Goal: Information Seeking & Learning: Learn about a topic

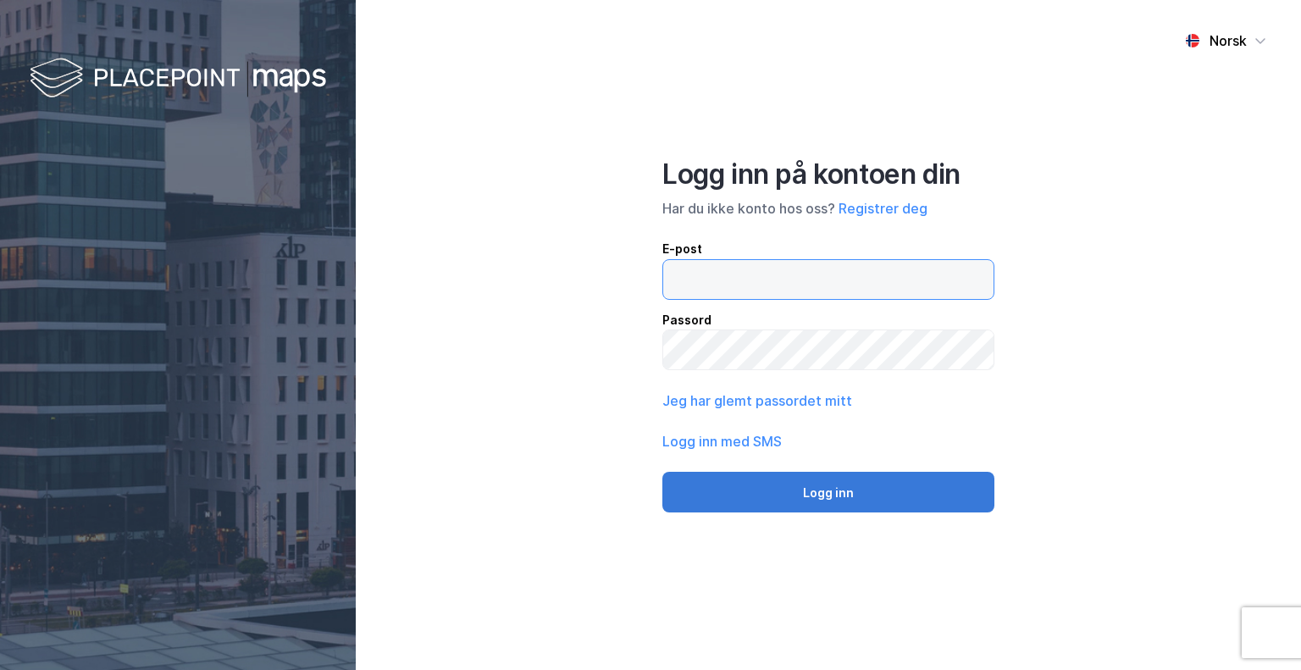
type input "[PERSON_NAME][EMAIL_ADDRESS][DOMAIN_NAME]"
click at [827, 479] on button "Logg inn" at bounding box center [828, 492] width 332 height 41
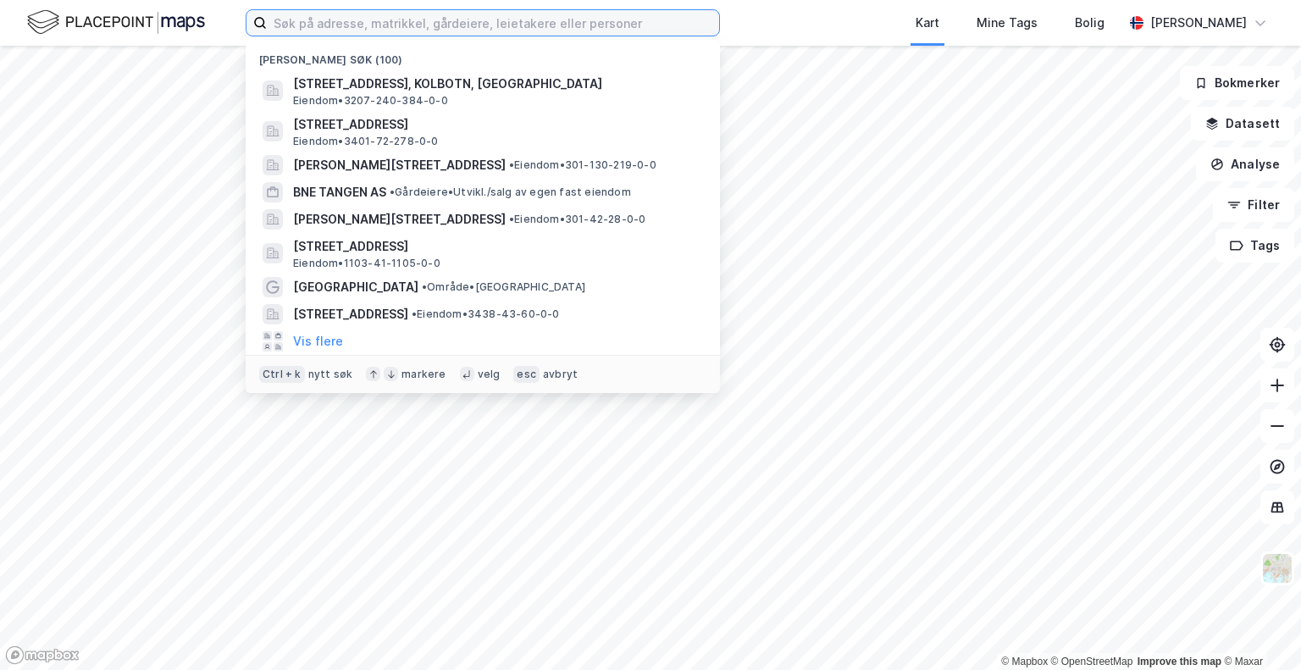
click at [501, 17] on input at bounding box center [493, 22] width 452 height 25
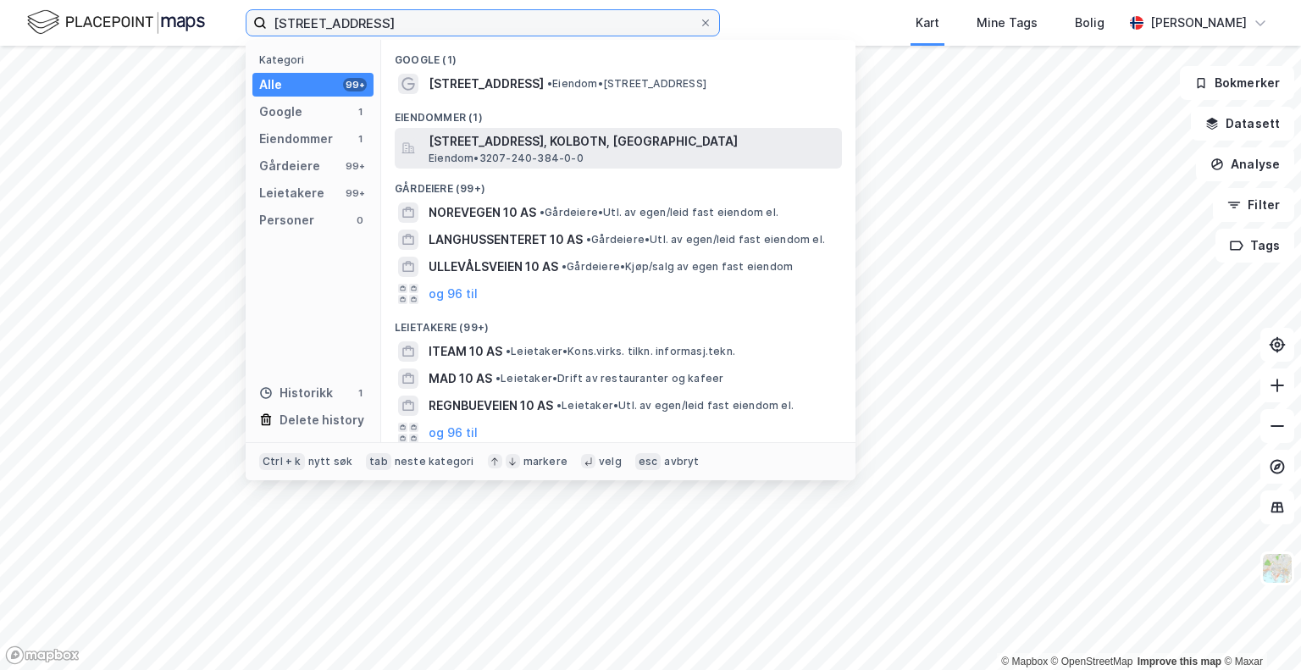
type input "[STREET_ADDRESS]"
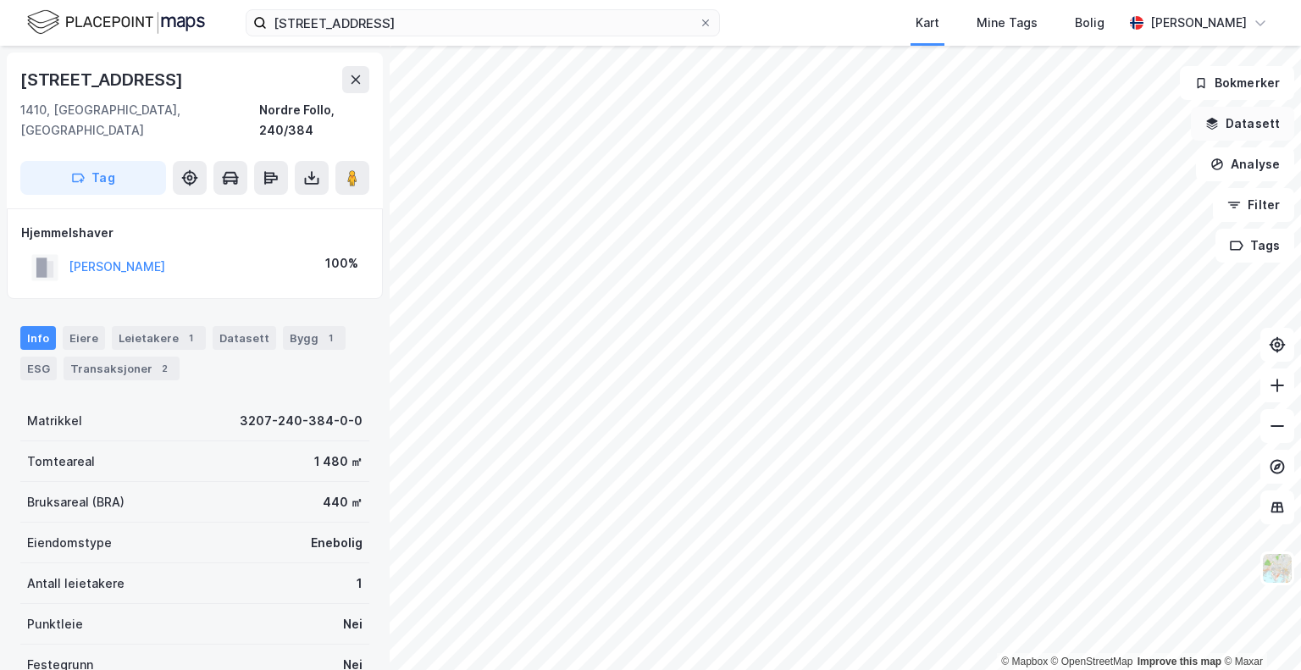
click at [1251, 120] on button "Datasett" at bounding box center [1242, 124] width 103 height 34
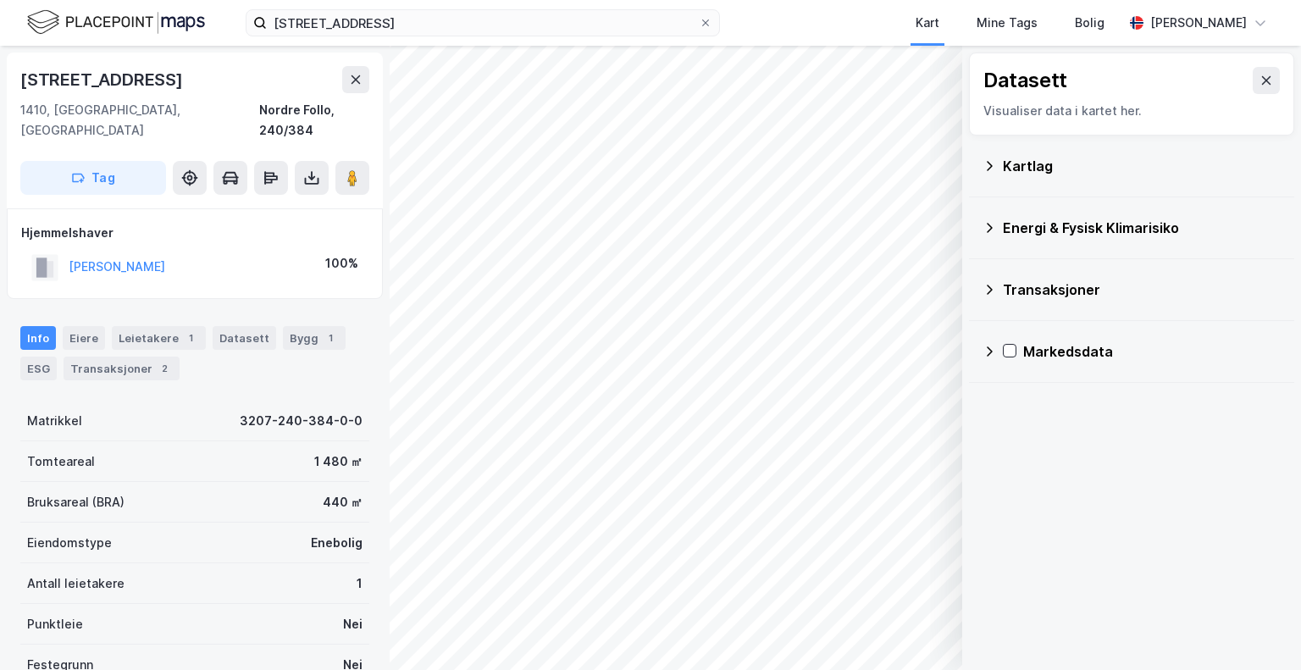
click at [1156, 160] on div "Kartlag" at bounding box center [1142, 166] width 278 height 20
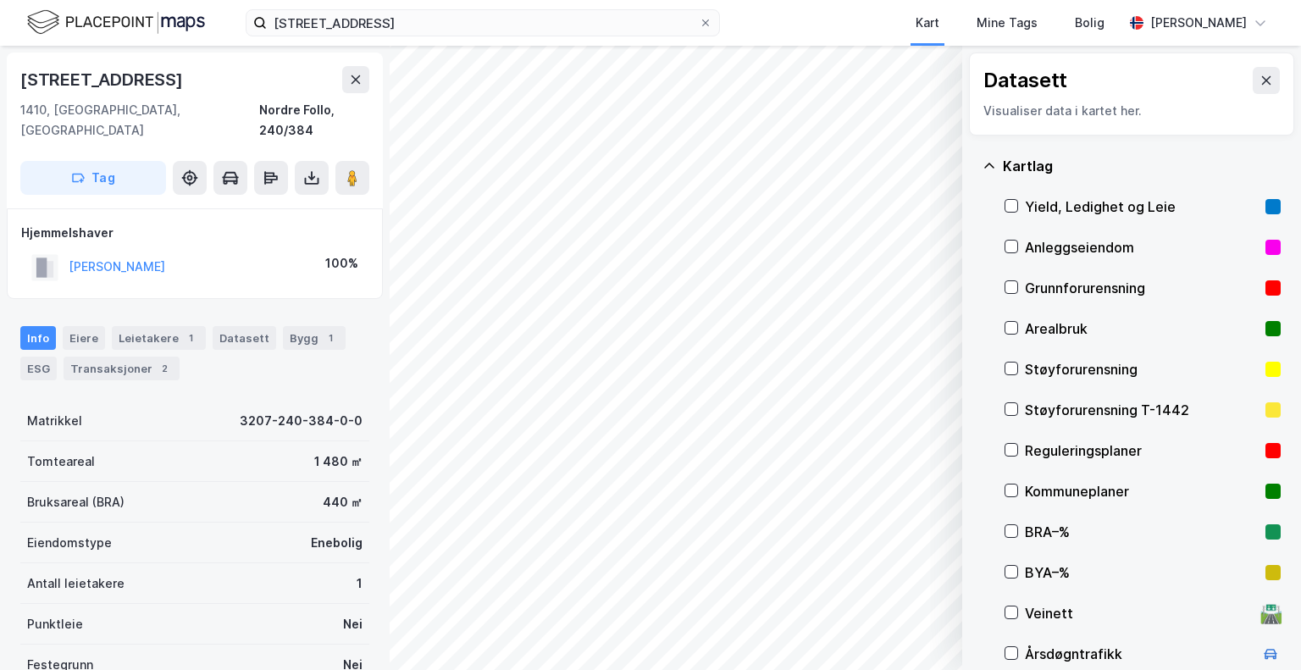
click at [1156, 160] on div "Kartlag" at bounding box center [1142, 166] width 278 height 20
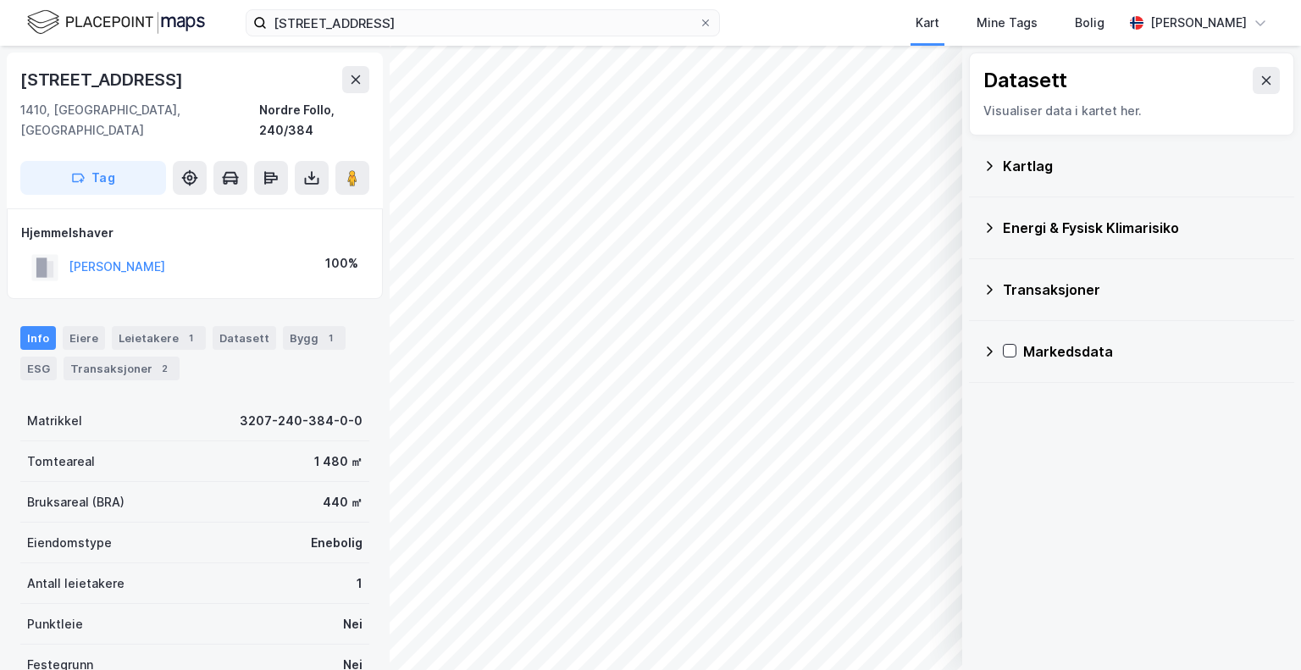
click at [1118, 156] on div "Kartlag" at bounding box center [1142, 166] width 278 height 20
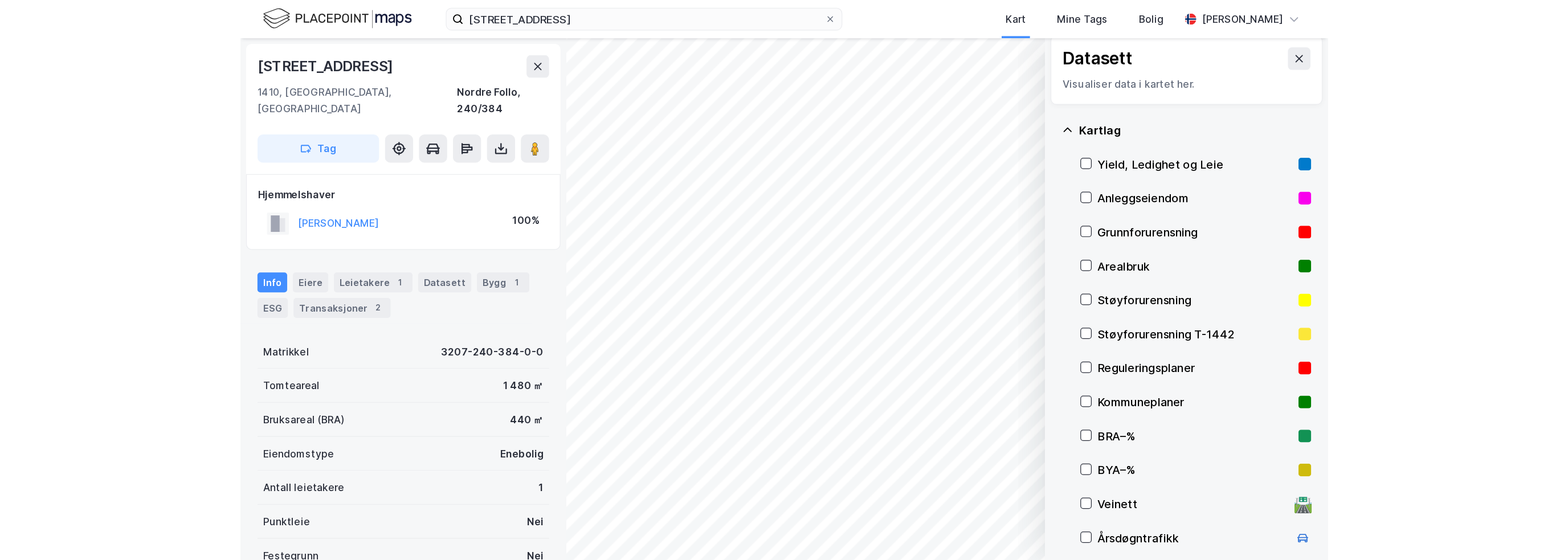
scroll to position [7, 0]
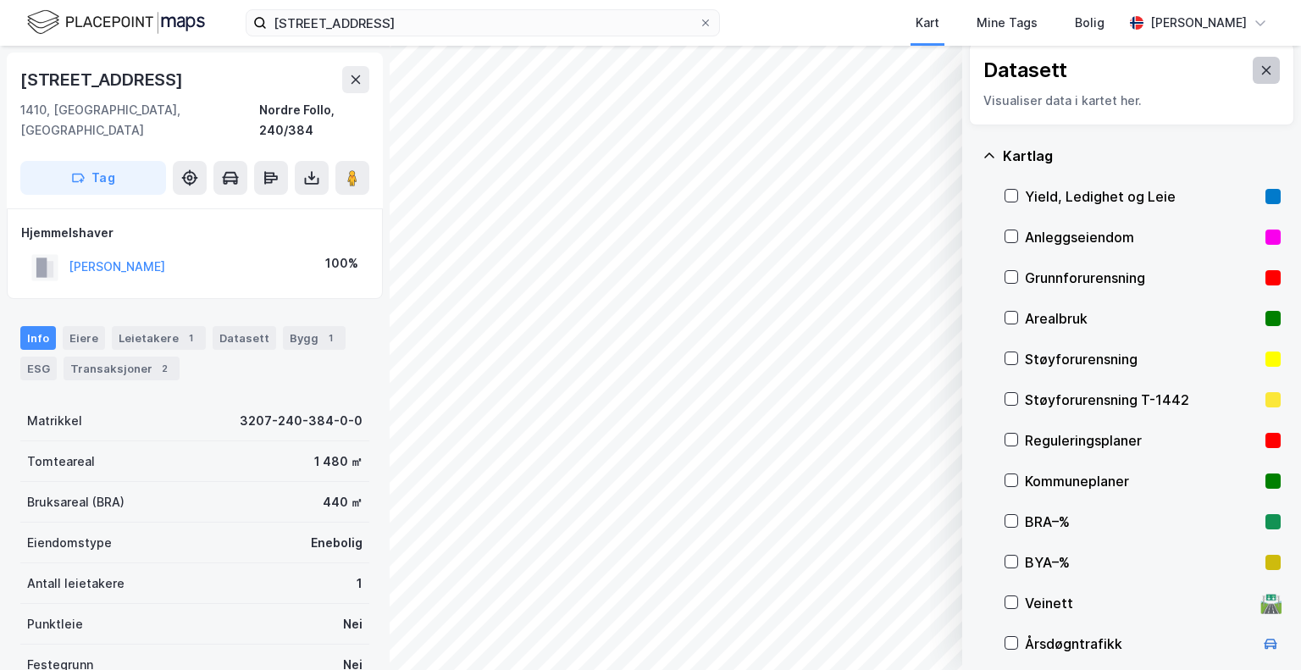
click at [1265, 71] on button at bounding box center [1266, 70] width 27 height 27
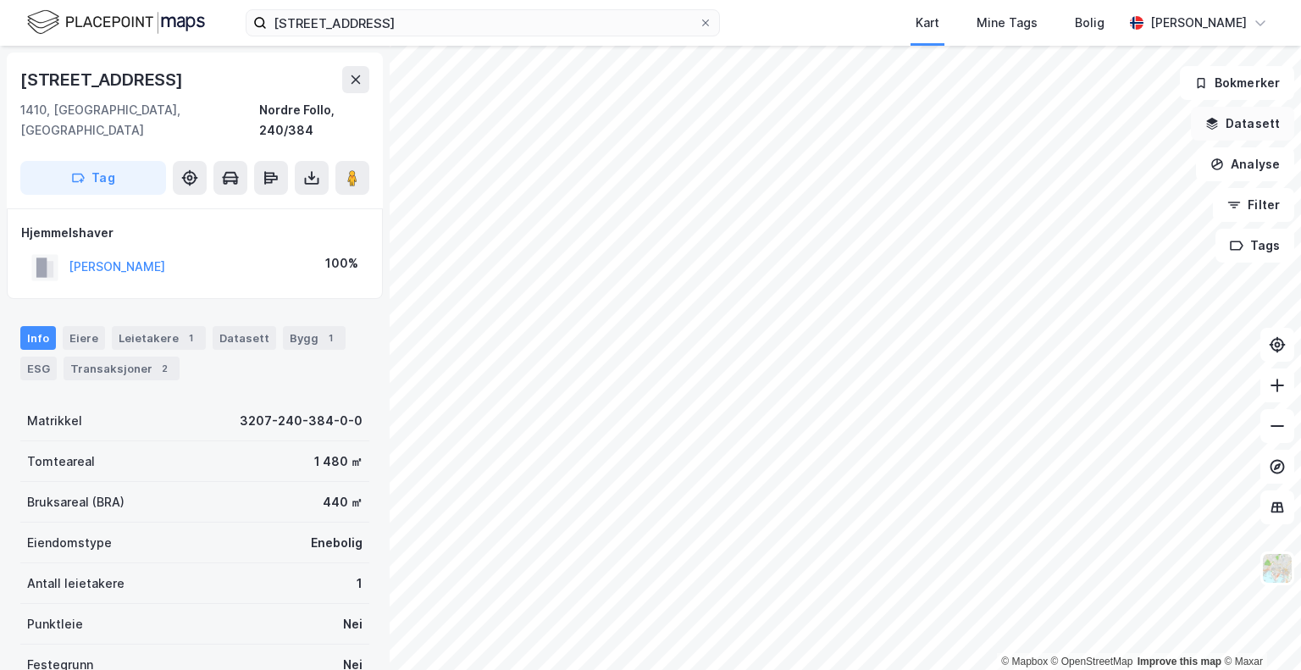
click at [1253, 124] on button "Datasett" at bounding box center [1242, 124] width 103 height 34
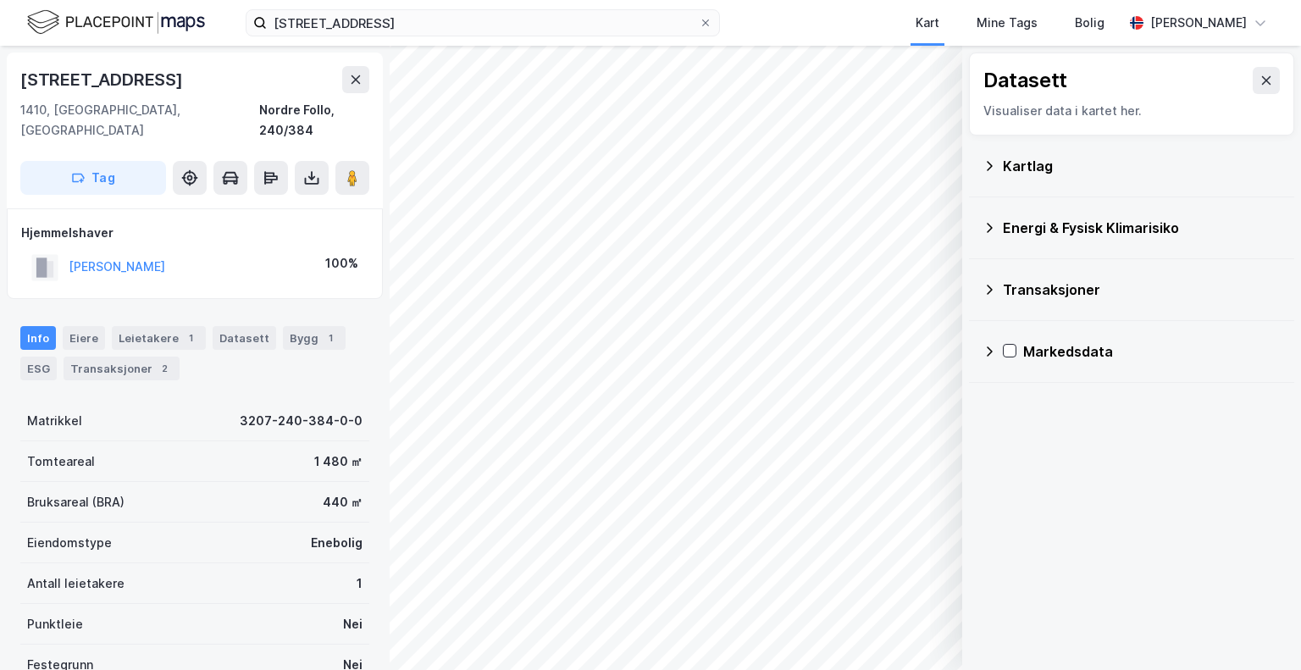
click at [1155, 157] on div "Kartlag" at bounding box center [1142, 166] width 278 height 20
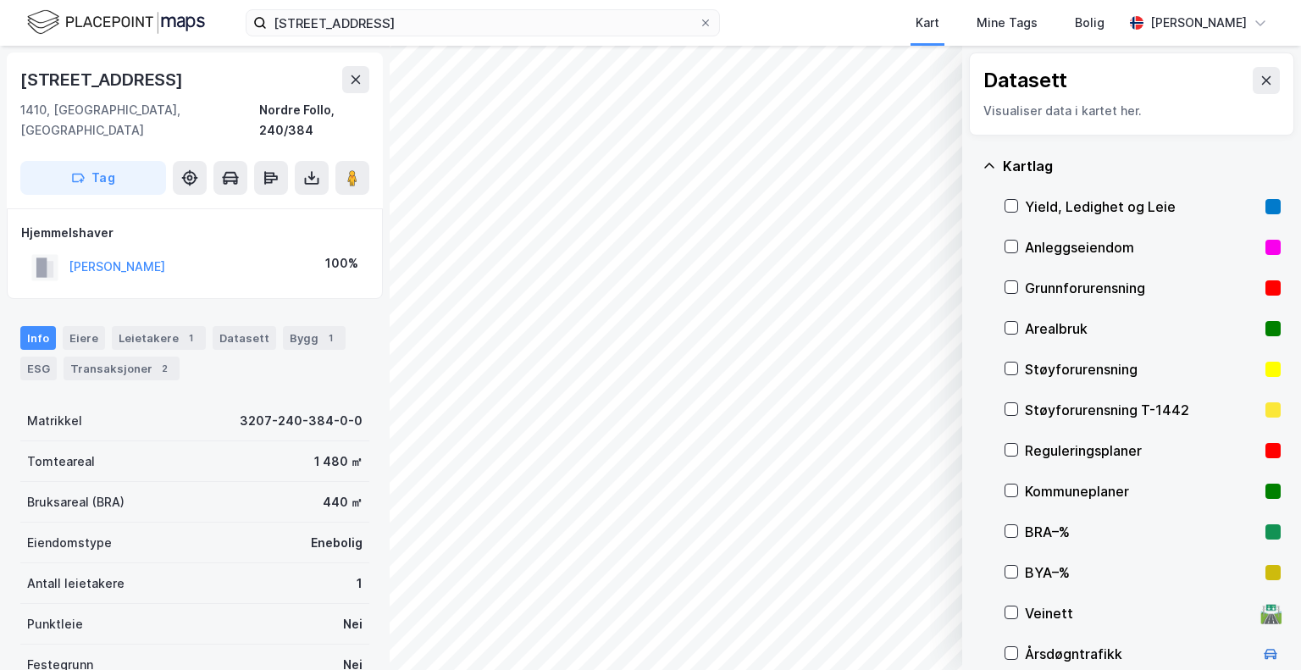
click at [1155, 157] on div "Kartlag" at bounding box center [1142, 166] width 278 height 20
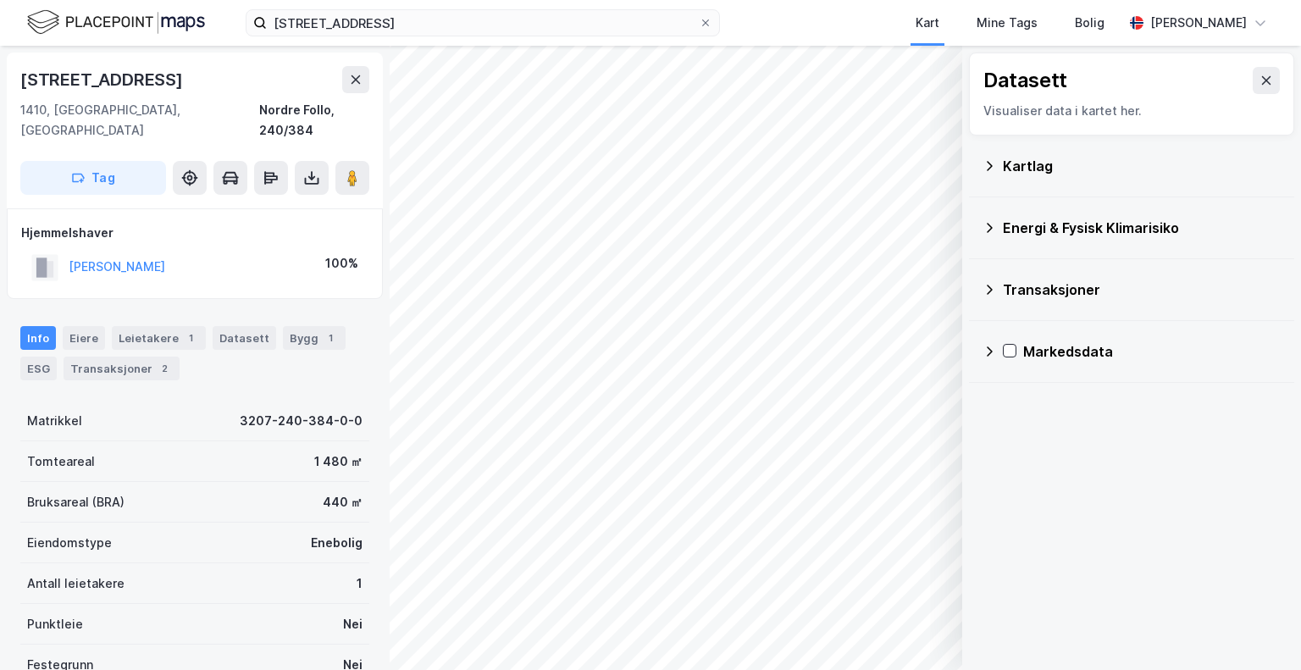
click at [1124, 230] on div "Energi & Fysisk Klimarisiko" at bounding box center [1142, 228] width 278 height 20
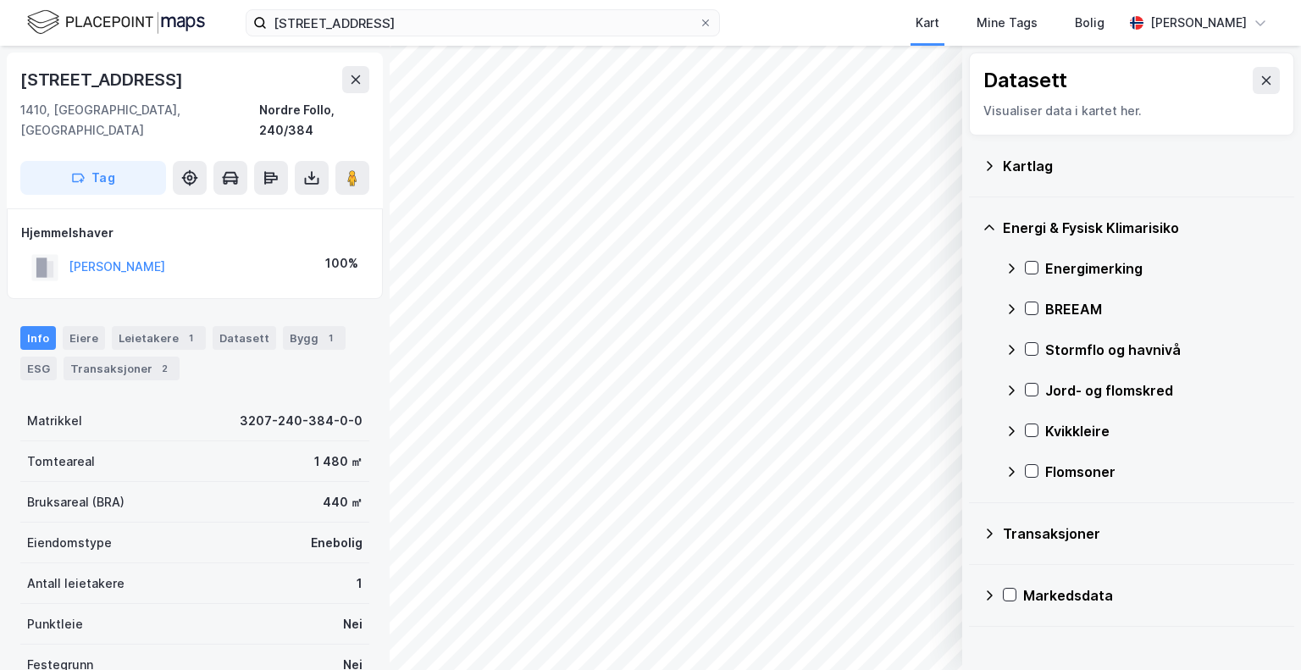
click at [1082, 393] on div "Jord- og flomskred" at bounding box center [1162, 390] width 235 height 20
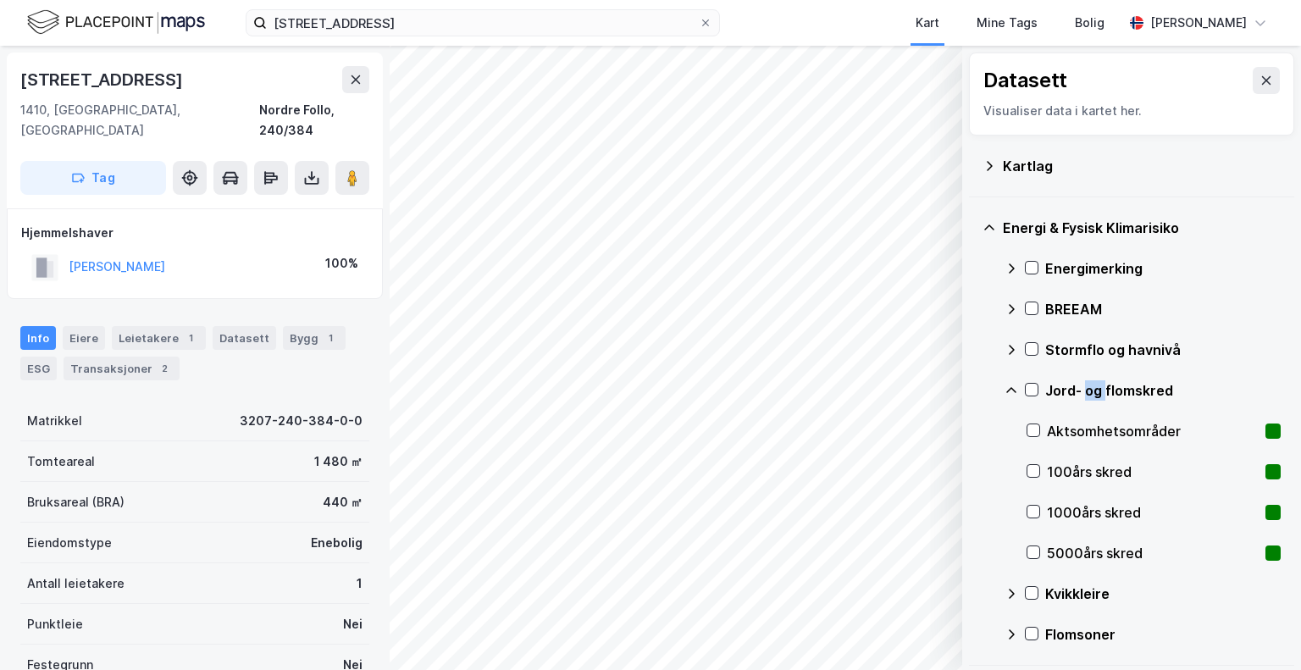
click at [1082, 393] on div "Jord- og flomskred" at bounding box center [1162, 390] width 235 height 20
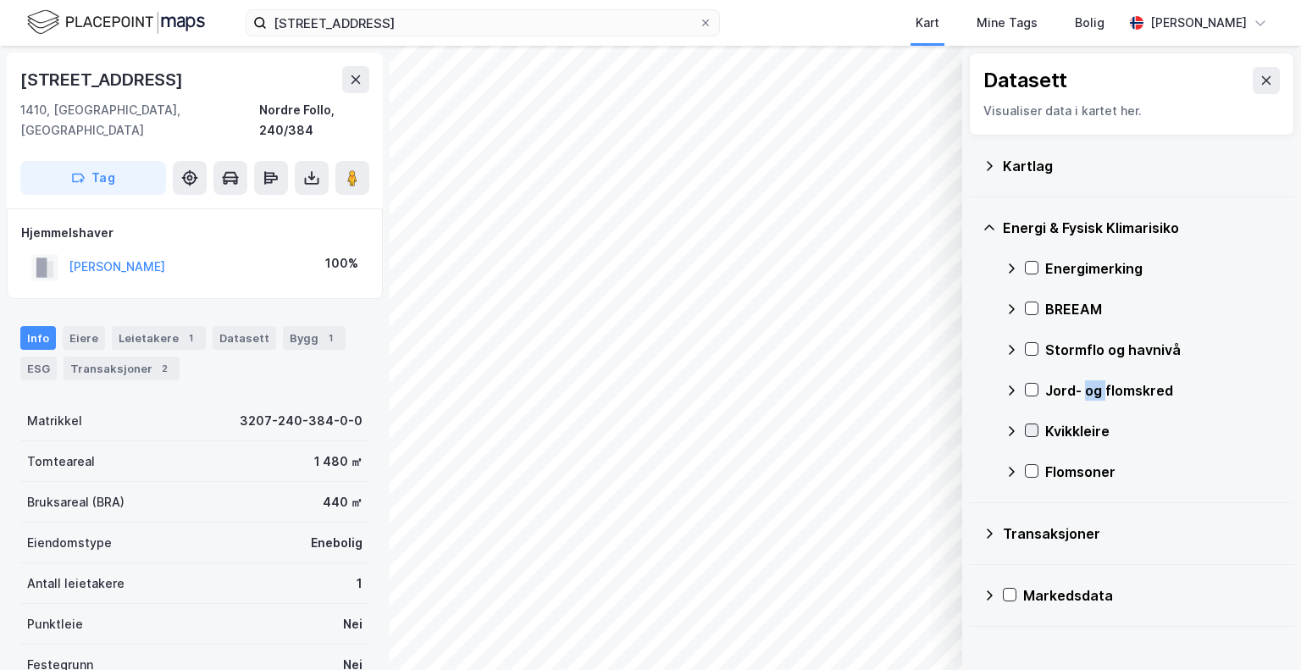
click at [1032, 429] on icon at bounding box center [1032, 430] width 12 height 12
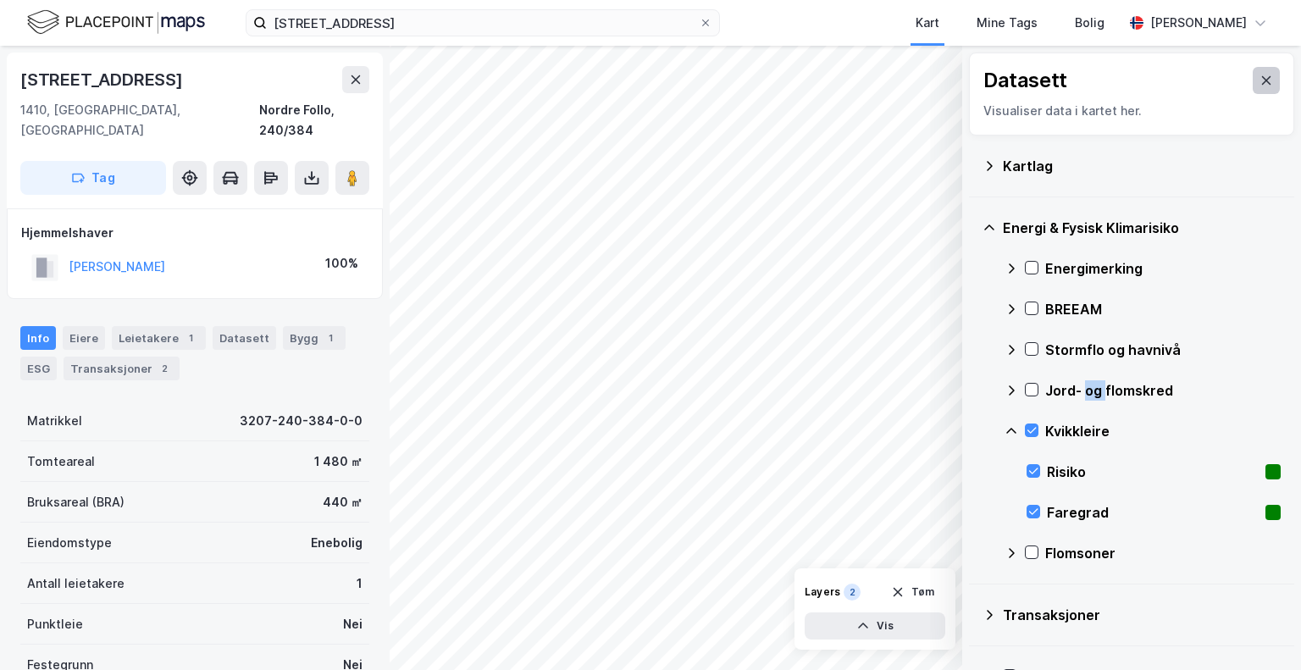
click at [1259, 86] on icon at bounding box center [1266, 81] width 14 height 14
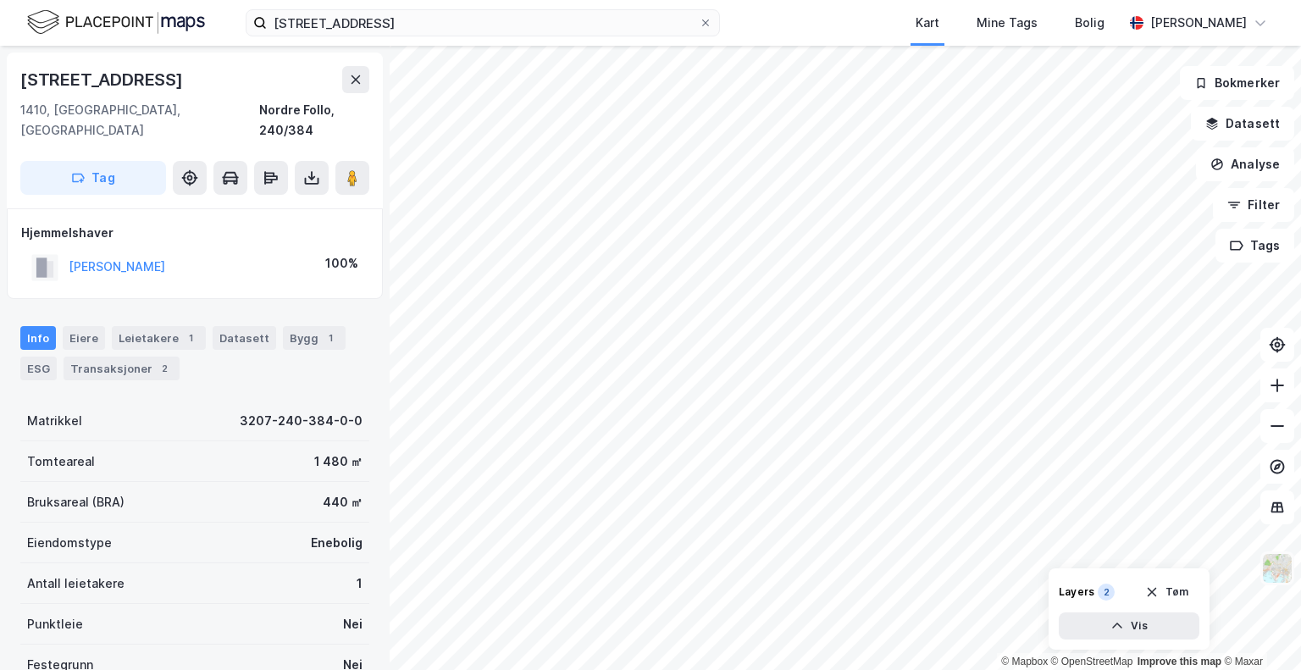
click at [1270, 562] on img at bounding box center [1277, 568] width 32 height 32
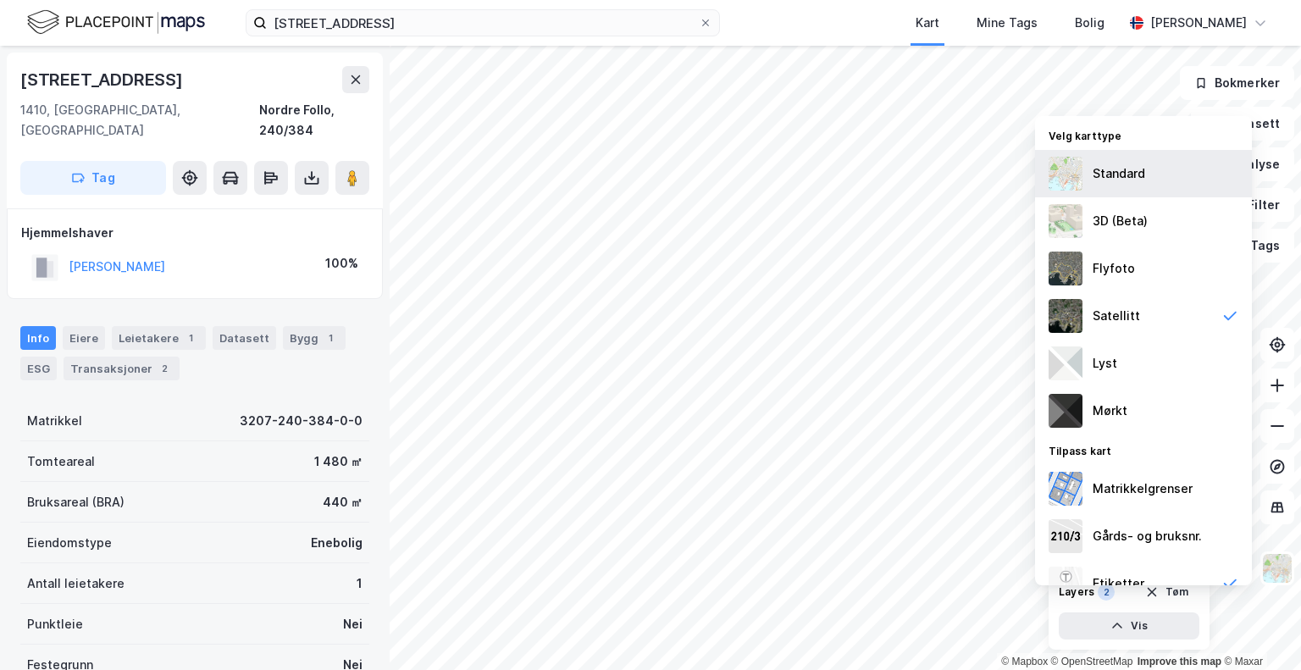
click at [1141, 168] on div "Standard" at bounding box center [1119, 173] width 53 height 20
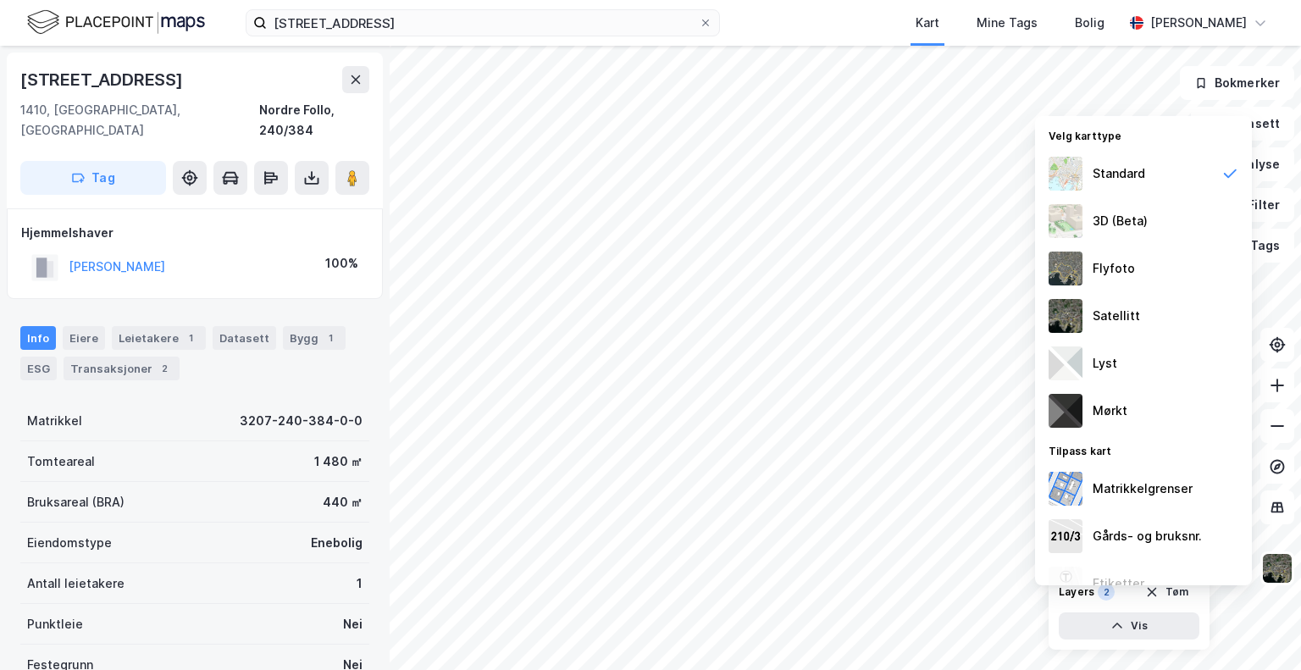
click at [871, 30] on div "Kart Mine Tags Bolig" at bounding box center [962, 23] width 322 height 46
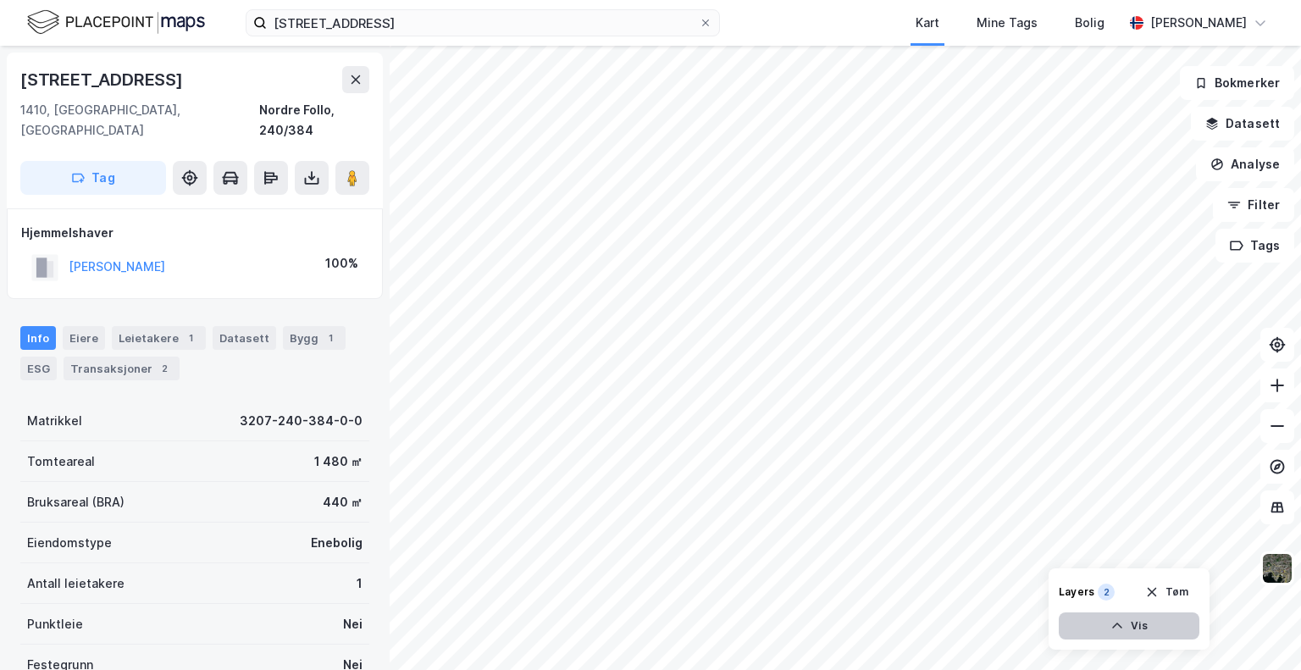
click at [1126, 623] on button "Vis" at bounding box center [1129, 625] width 141 height 27
click at [1126, 623] on button "Lukk" at bounding box center [1082, 625] width 234 height 27
click at [1161, 591] on button "Tøm" at bounding box center [1166, 591] width 65 height 27
